Goal: Information Seeking & Learning: Learn about a topic

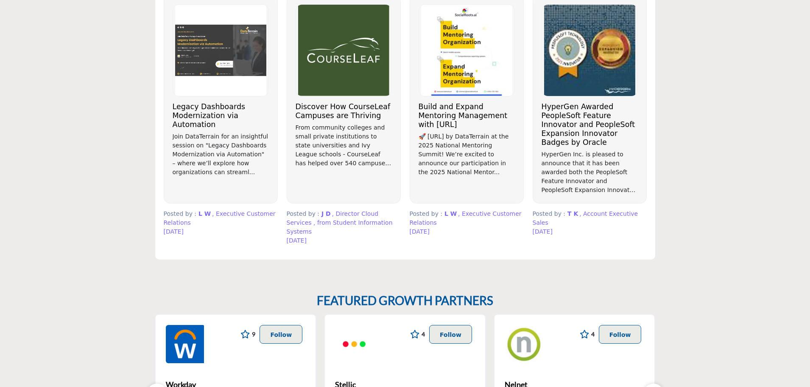
scroll to position [636, 0]
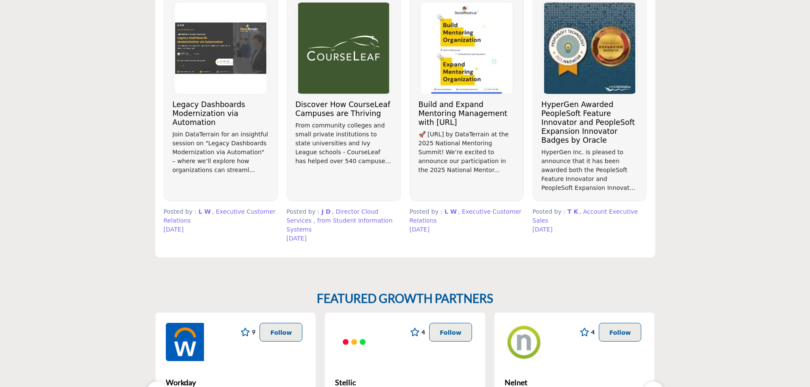
click at [560, 131] on h3 "HyperGen Awarded PeopleSoft Feature Innovator and PeopleSoft Expansion Innovato…" at bounding box center [590, 122] width 96 height 45
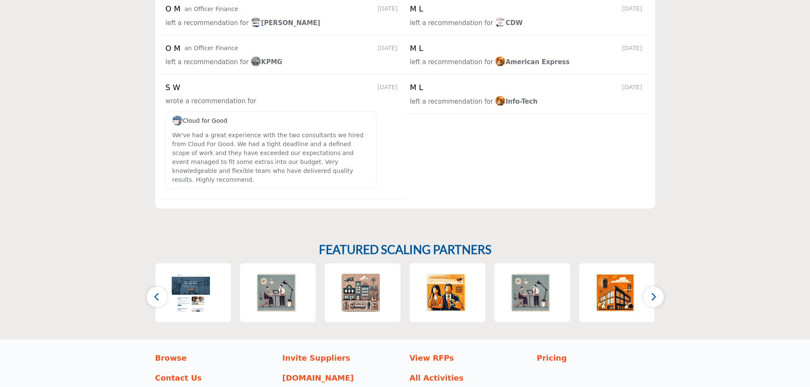
scroll to position [1273, 0]
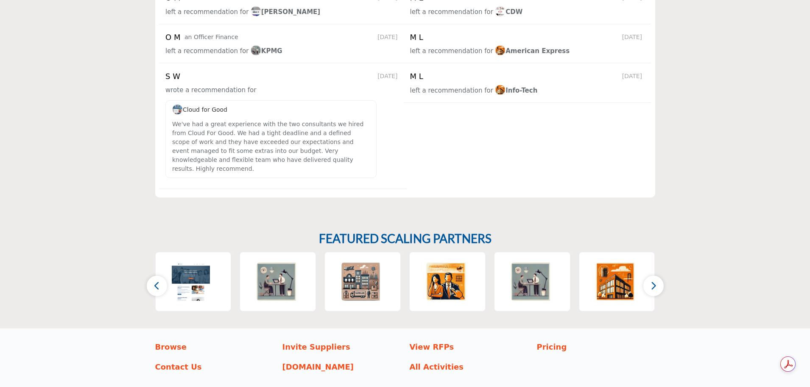
click at [654, 280] on icon "button" at bounding box center [653, 285] width 7 height 11
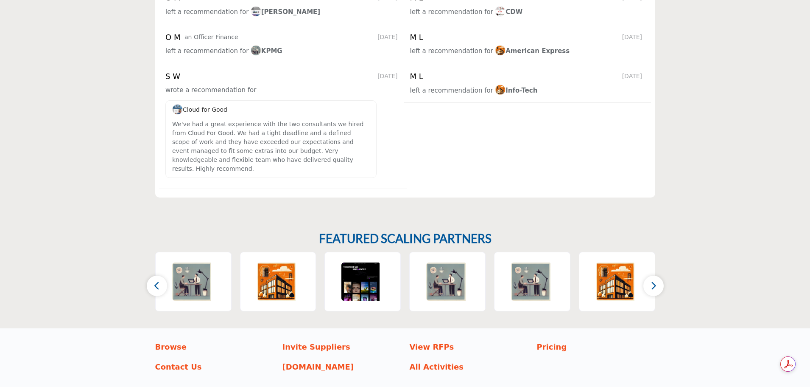
click at [654, 280] on icon "button" at bounding box center [653, 285] width 7 height 11
click at [195, 262] on img at bounding box center [191, 281] width 39 height 38
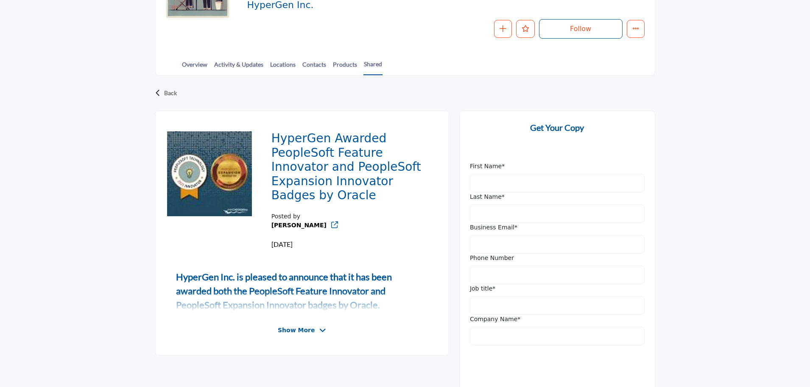
scroll to position [170, 0]
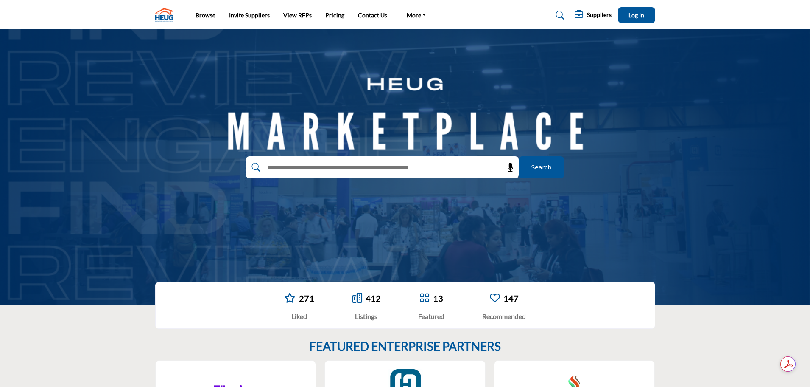
click at [375, 297] on link "412" at bounding box center [373, 298] width 15 height 10
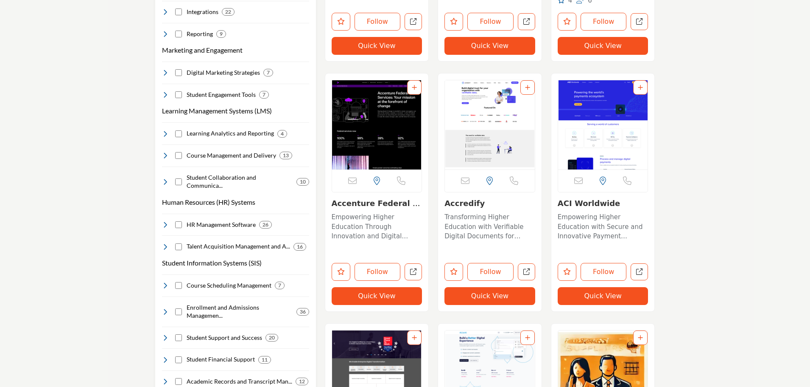
scroll to position [424, 0]
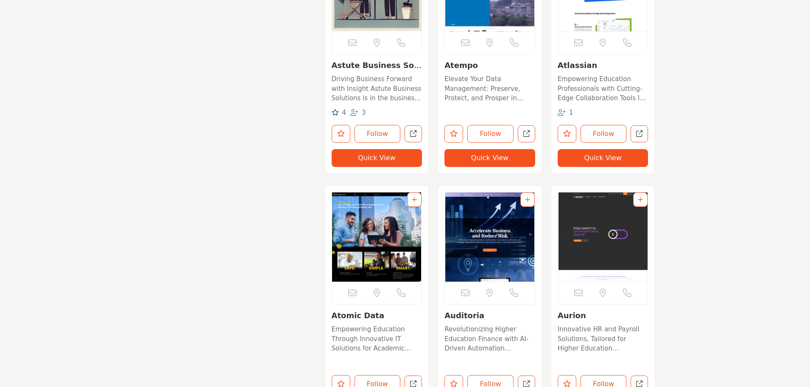
scroll to position [2308, 0]
